Goal: Check status: Check status

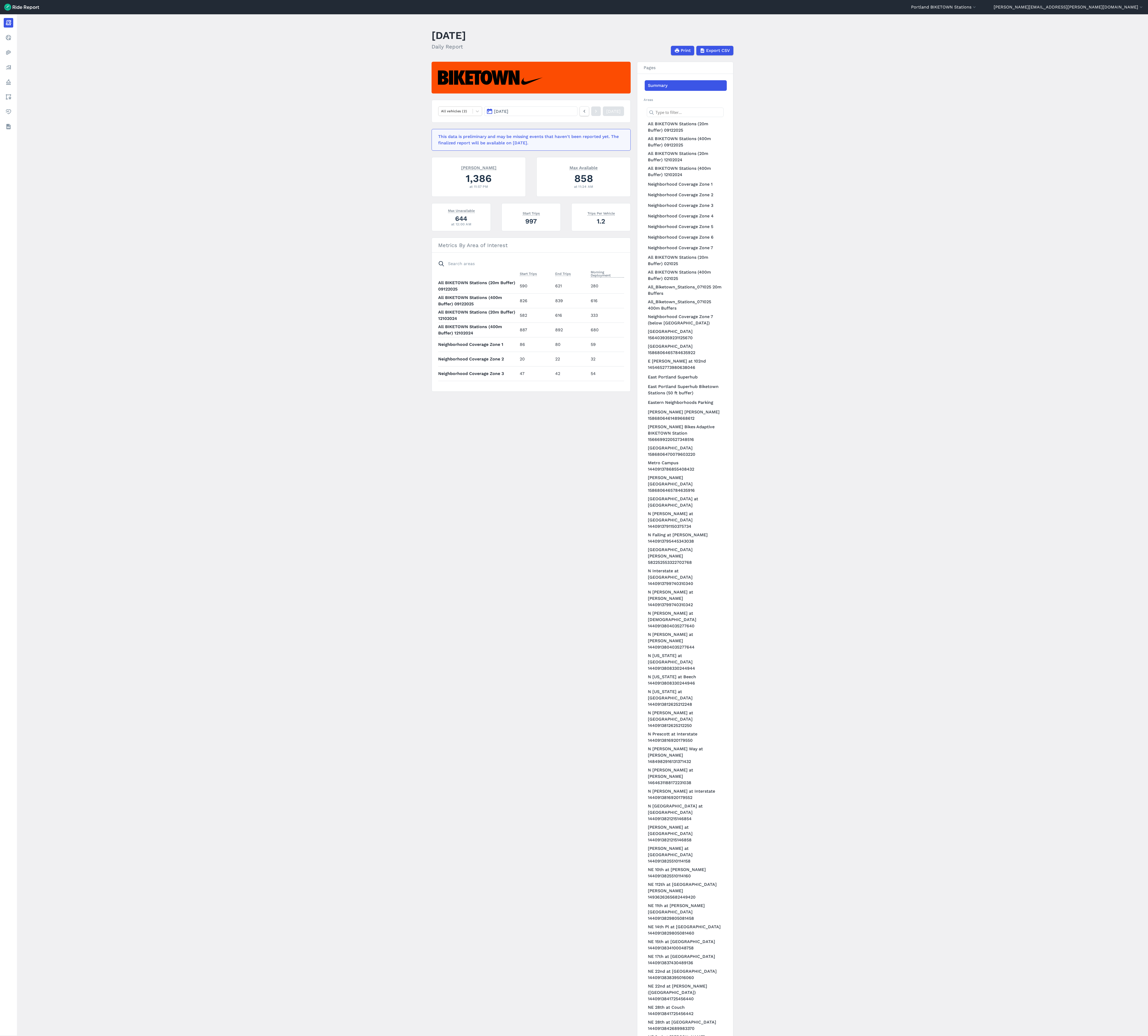
click at [935, 169] on main "[DATE] Daily Report Print Export CSV All vehicles (2) [DATE] [DATE] This data i…" at bounding box center [582, 525] width 1131 height 1022
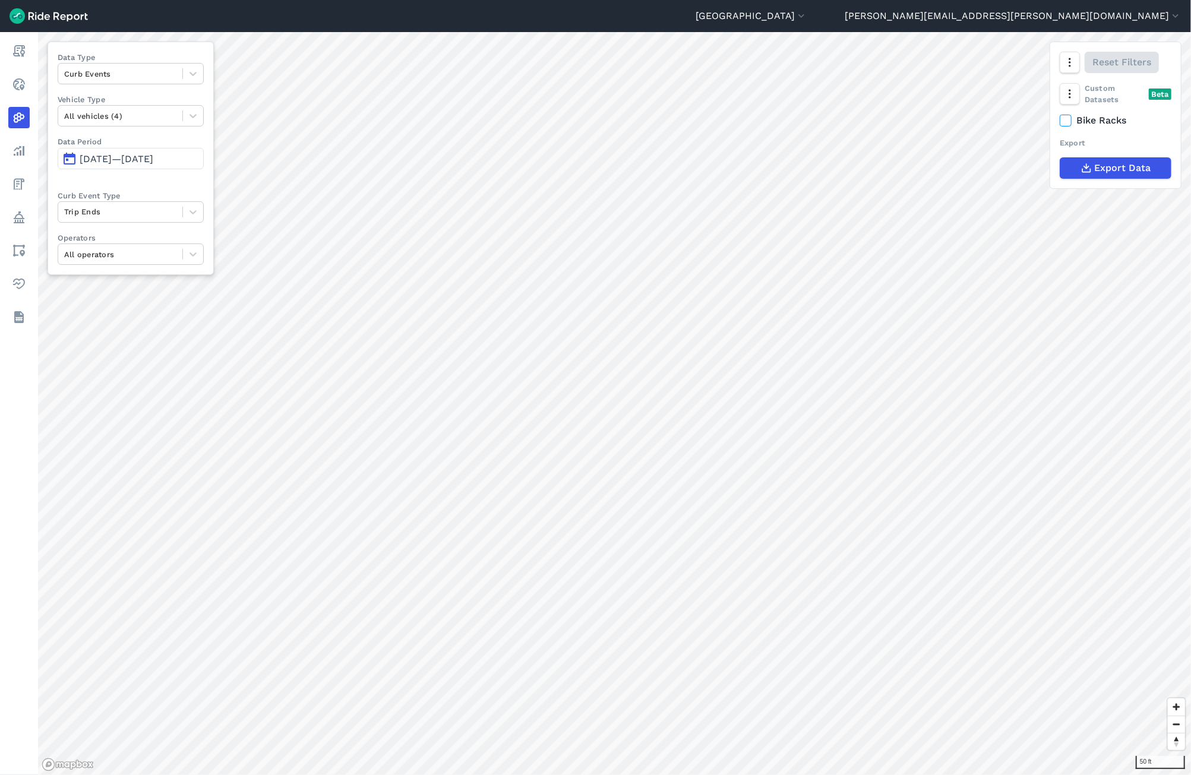
click at [153, 159] on span "Jun 20, 2025—Sep 18, 2025" at bounding box center [117, 158] width 74 height 11
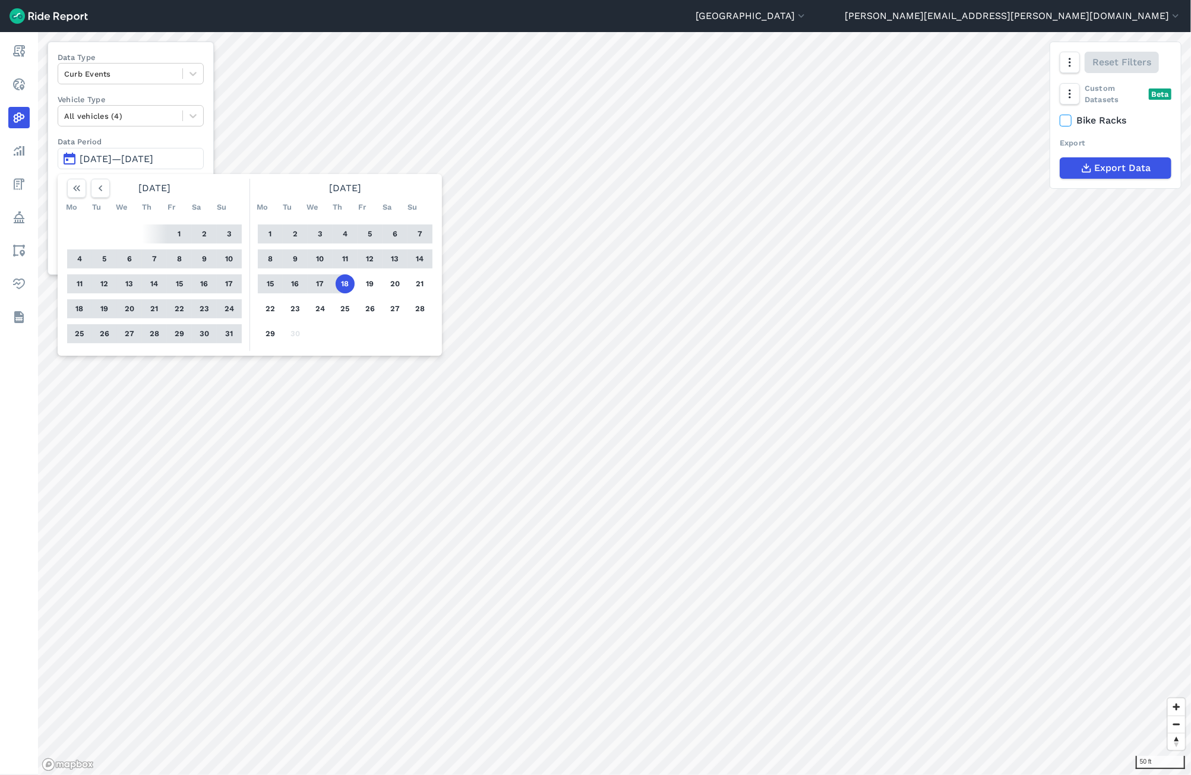
click at [153, 159] on span "Jun 20, 2025—Sep 18, 2025" at bounding box center [117, 158] width 74 height 11
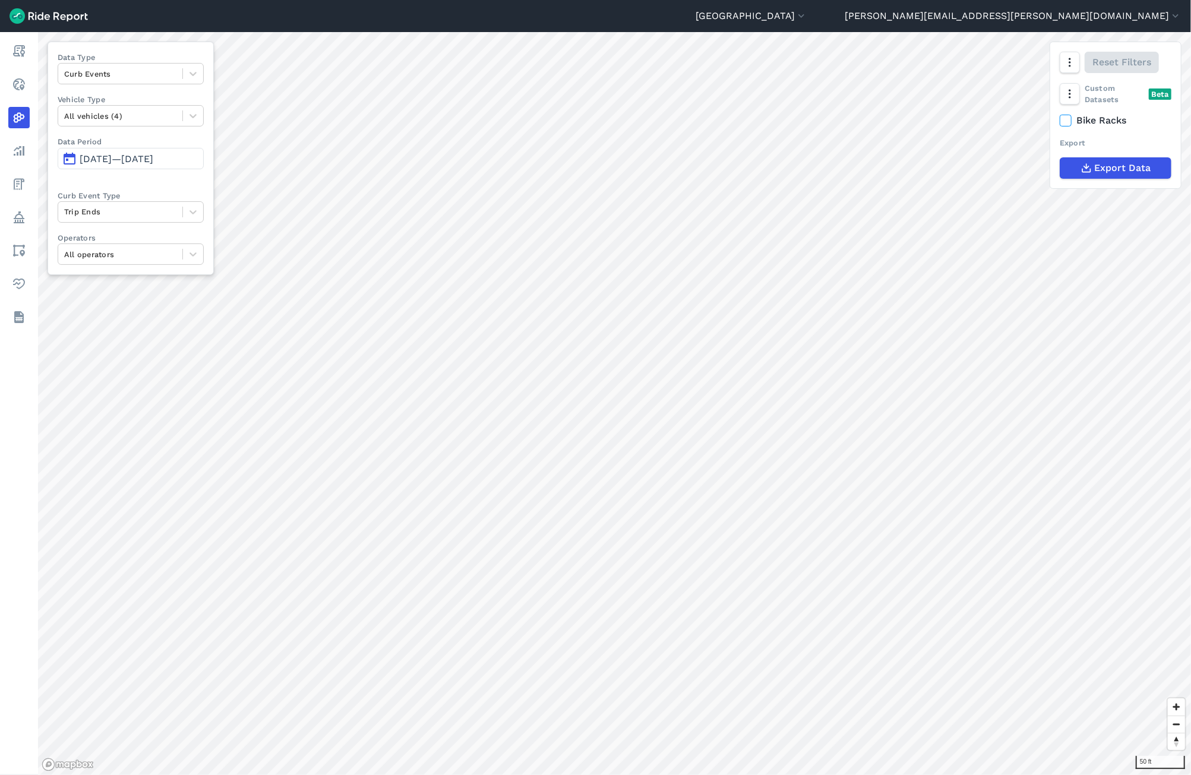
click at [858, 427] on html "Seattle Abilene Abu Dhabi Adelaide Adelaide - DEV Adelaide Region Alameda Alban…" at bounding box center [595, 387] width 1191 height 775
click at [606, 0] on html "Seattle Abilene Abu Dhabi Adelaide Adelaide - DEV Adelaide Region Alameda Alban…" at bounding box center [595, 387] width 1191 height 775
click at [858, 601] on html "Seattle Abilene Abu Dhabi Adelaide Adelaide - DEV Adelaide Region Alameda Alban…" at bounding box center [595, 387] width 1191 height 775
click at [858, 774] on html "Seattle Abilene Abu Dhabi Adelaide Adelaide - DEV Adelaide Region Alameda Alban…" at bounding box center [595, 387] width 1191 height 775
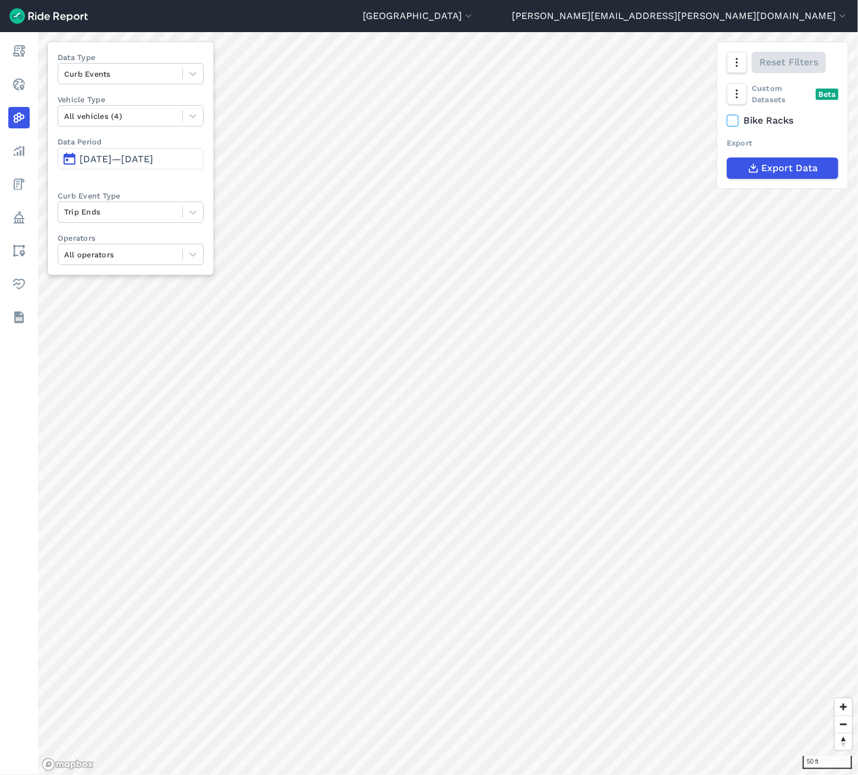
click at [103, 166] on button "Jun 20, 2025—Sep 18, 2025" at bounding box center [131, 158] width 146 height 21
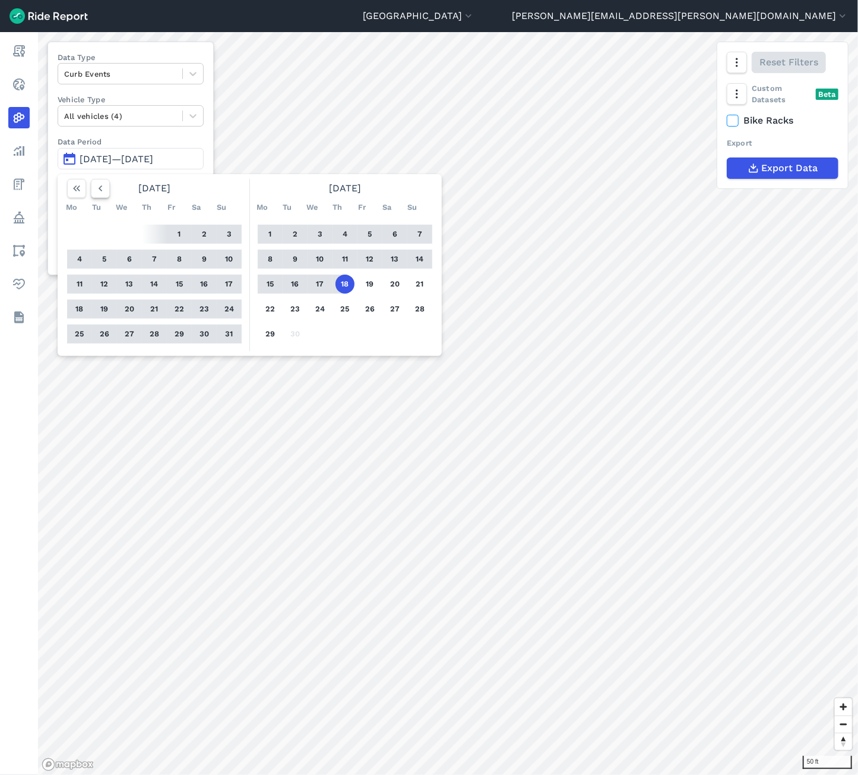
click at [100, 187] on icon "button" at bounding box center [100, 188] width 12 height 12
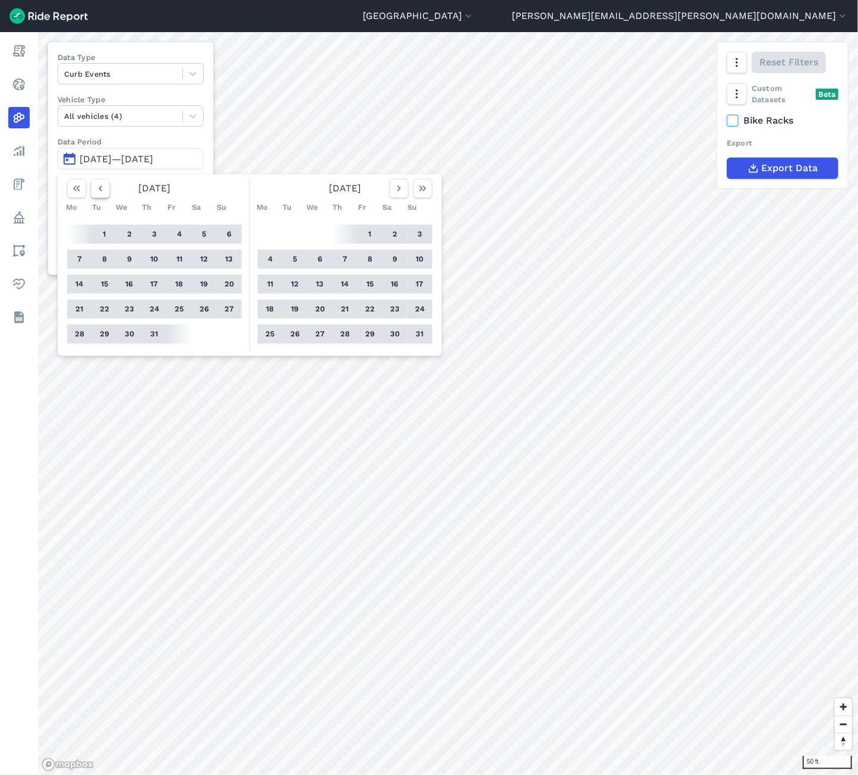
click at [100, 187] on icon "button" at bounding box center [100, 188] width 12 height 12
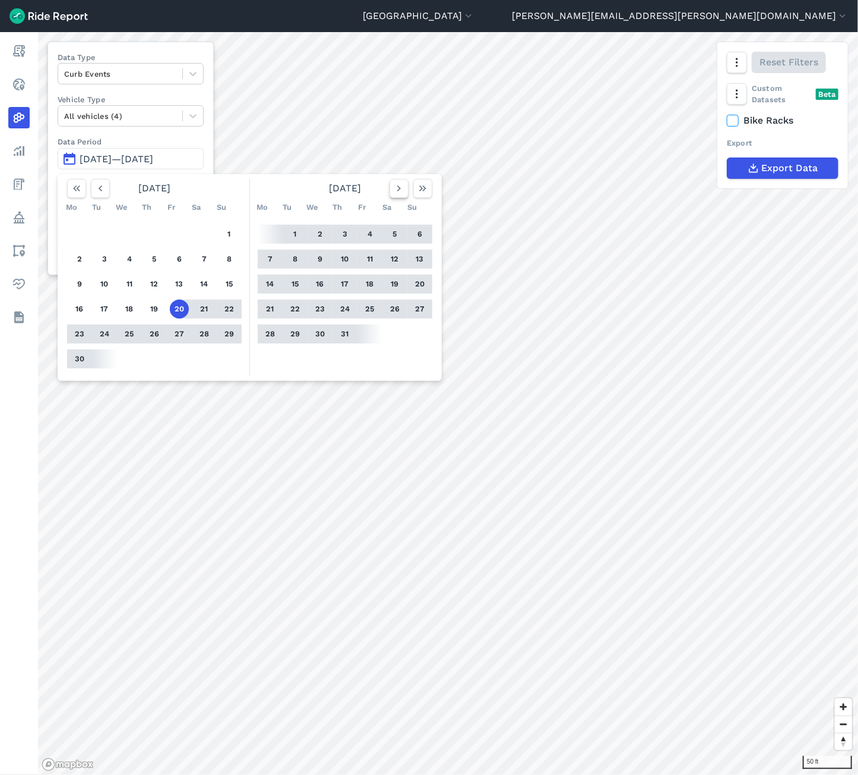
click at [406, 193] on button "button" at bounding box center [399, 188] width 19 height 19
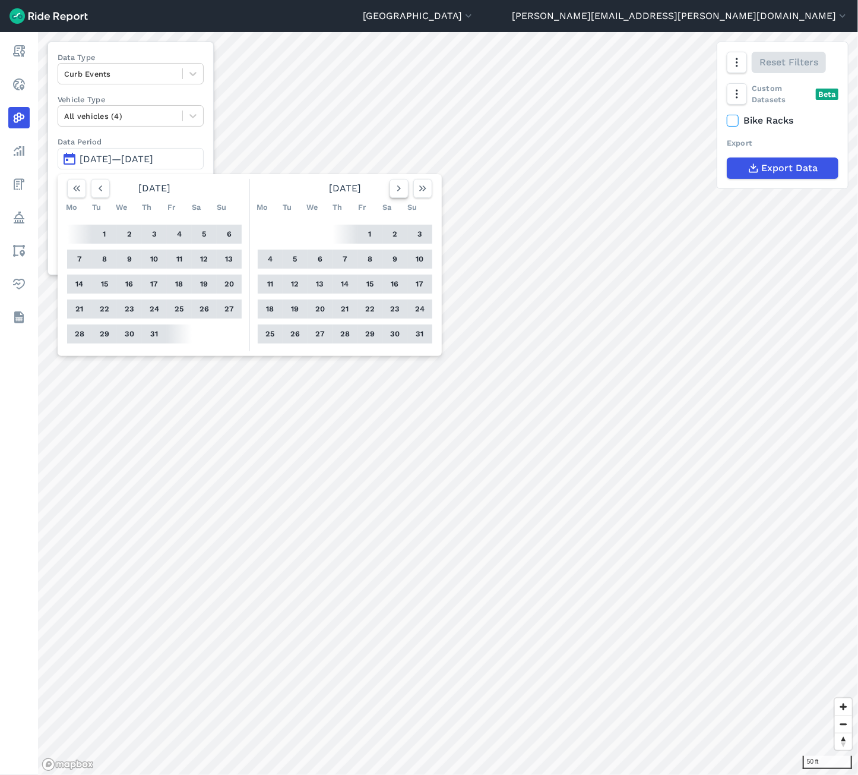
click at [406, 193] on button "button" at bounding box center [399, 188] width 19 height 19
